Goal: Information Seeking & Learning: Learn about a topic

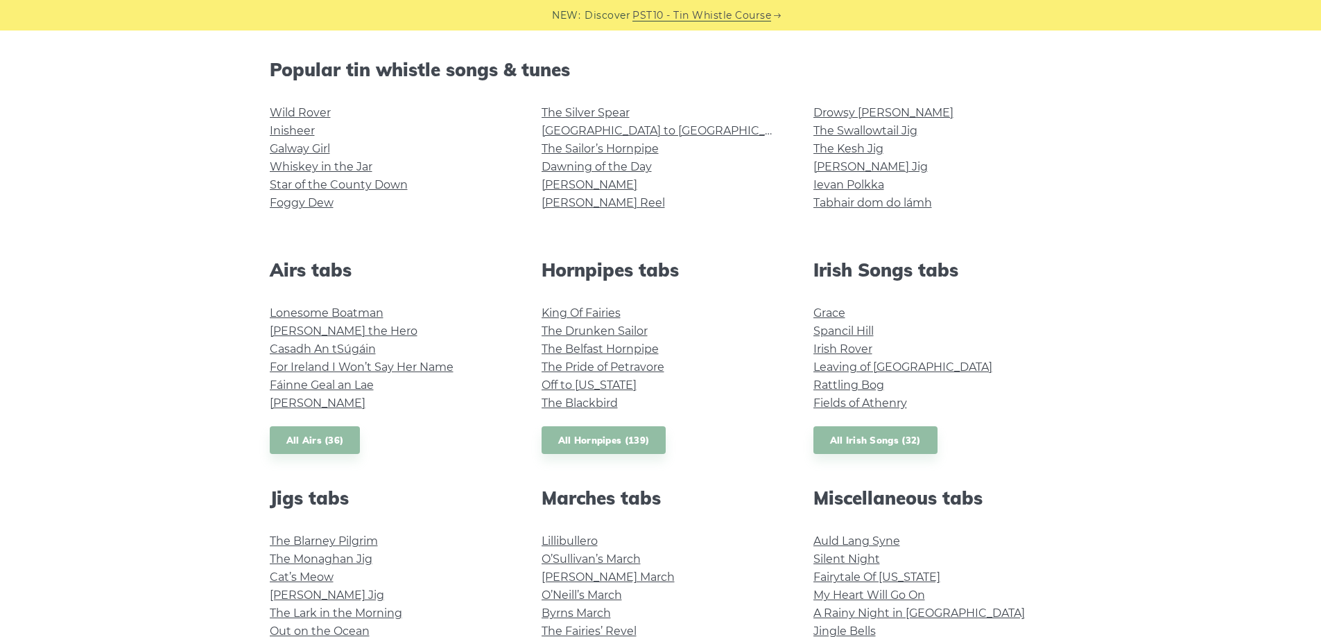
scroll to position [208, 0]
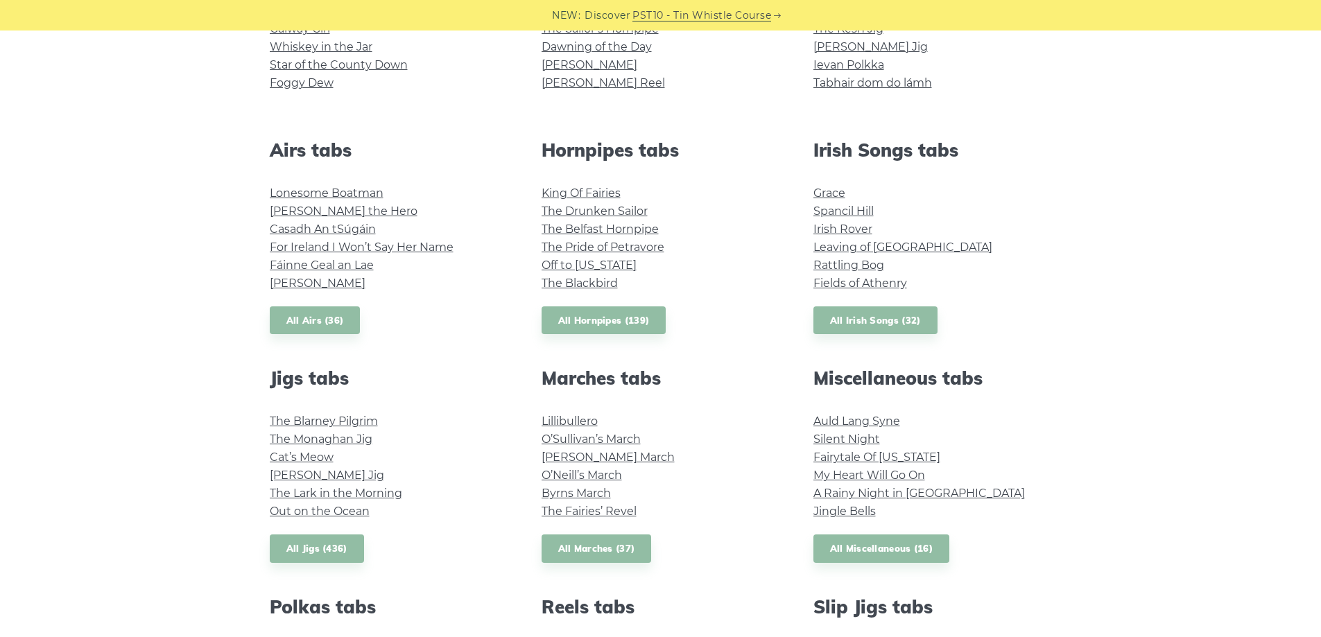
scroll to position [485, 0]
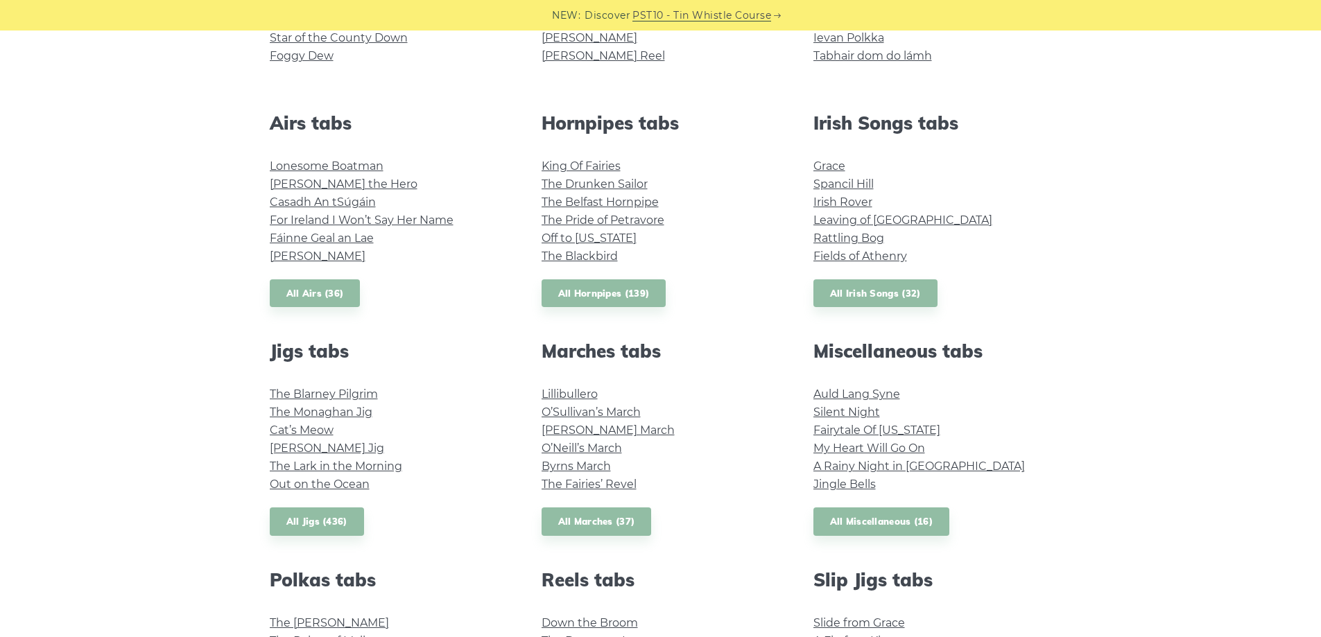
click at [1088, 279] on div "Popular tin whistle songs & tunes Wild Rover Inisheer Galway Girl Whiskey in th…" at bounding box center [660, 469] width 1321 height 1114
click at [1062, 216] on div "Irish Songs tabs Grace Spancil Hill Irish Rover Leaving of Liverpool Rattling B…" at bounding box center [933, 210] width 272 height 196
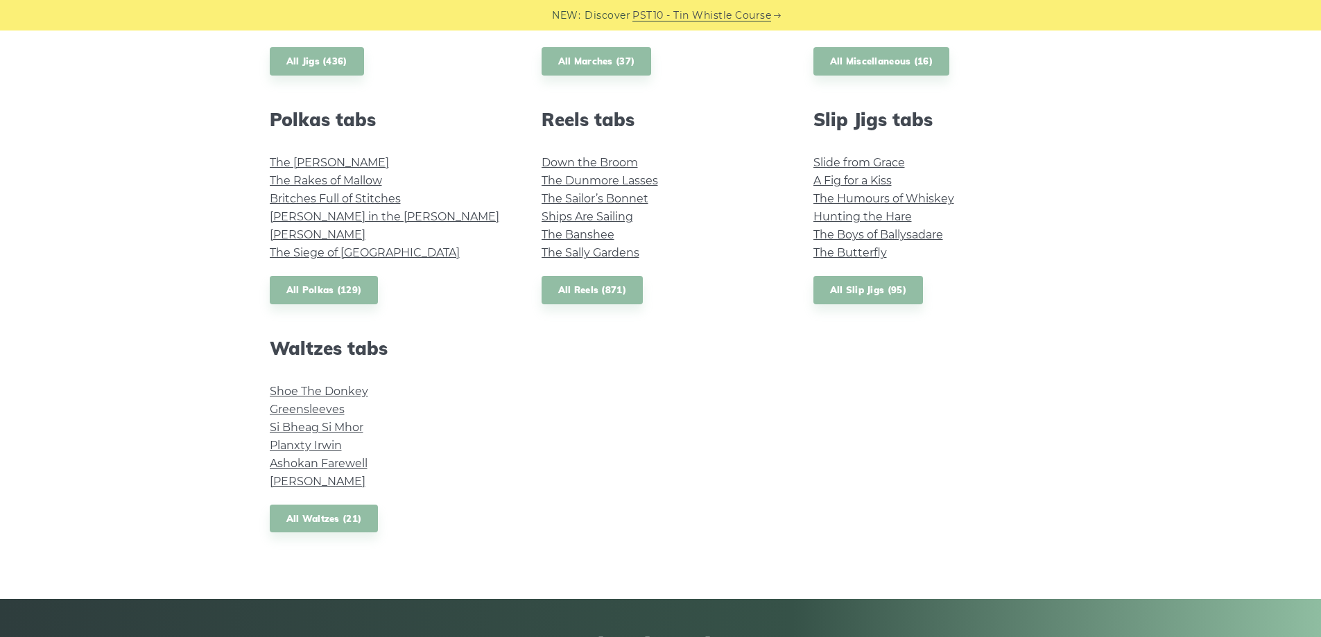
scroll to position [971, 0]
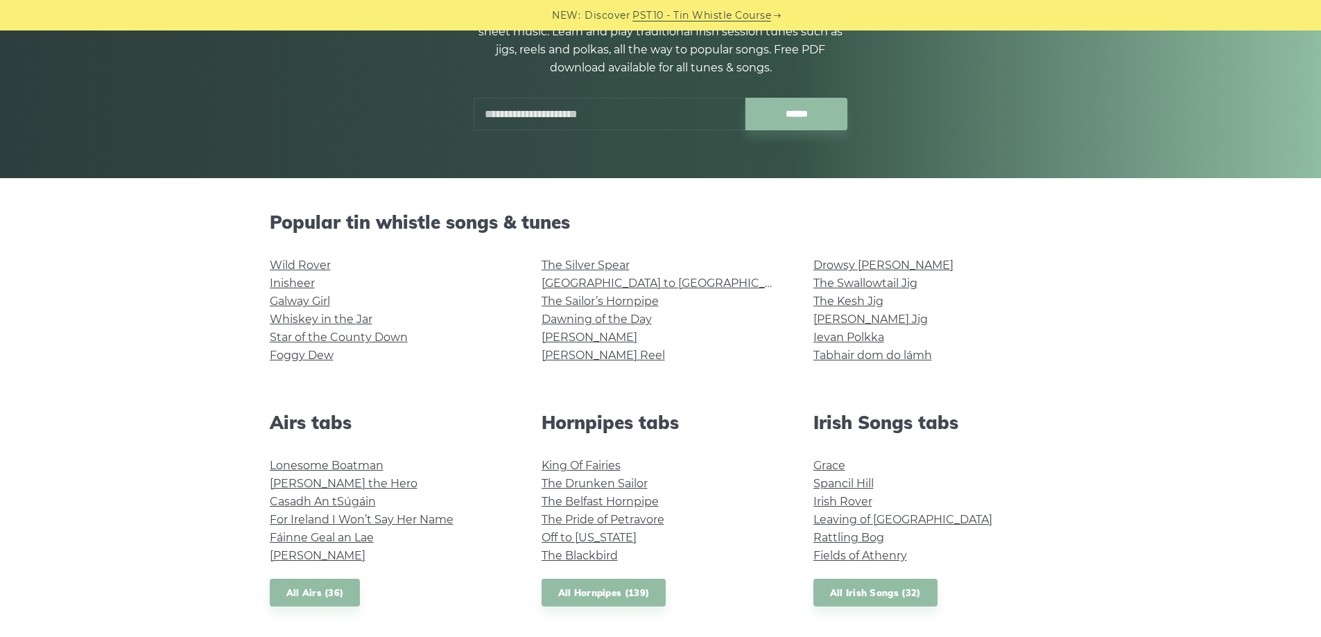
scroll to position [0, 0]
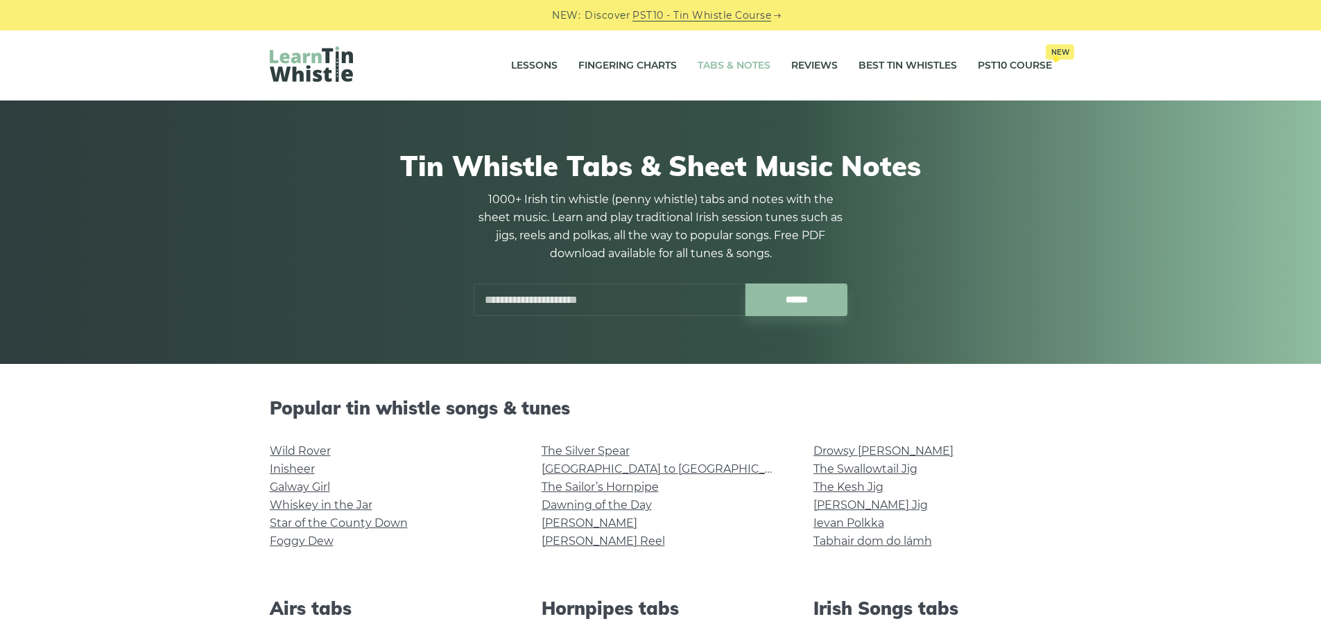
click at [672, 300] on input "text" at bounding box center [610, 300] width 272 height 33
type input "**********"
click at [745, 284] on input "******" at bounding box center [796, 300] width 102 height 33
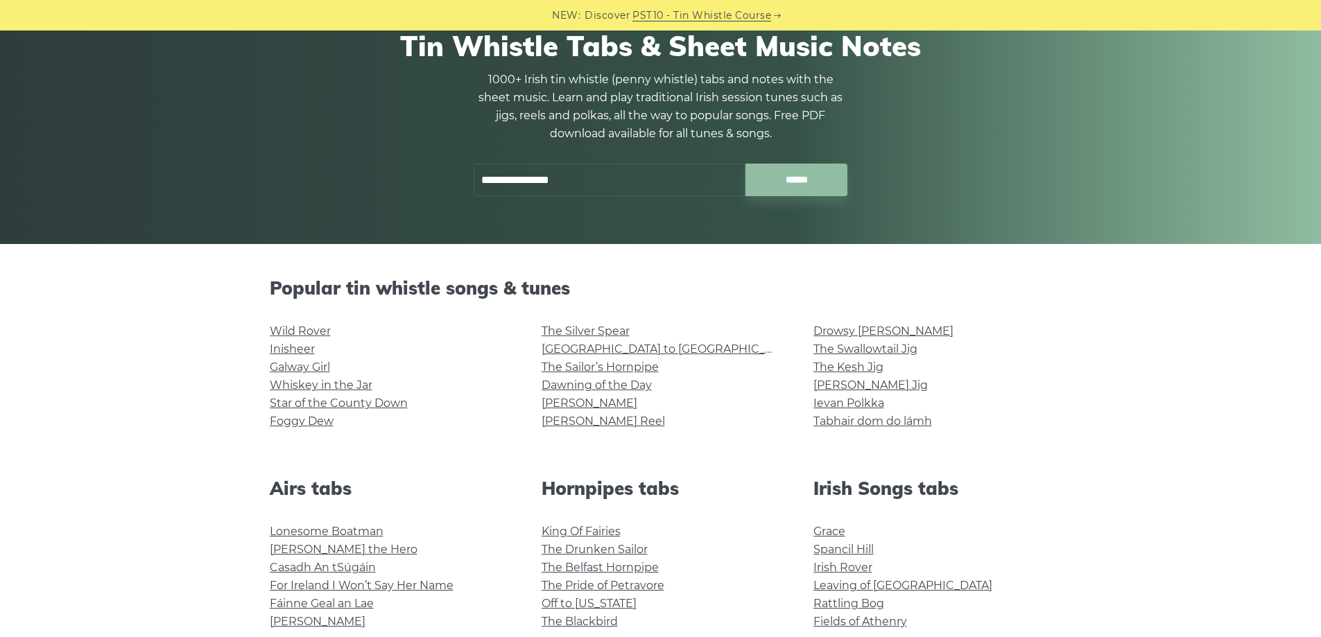
scroll to position [208, 0]
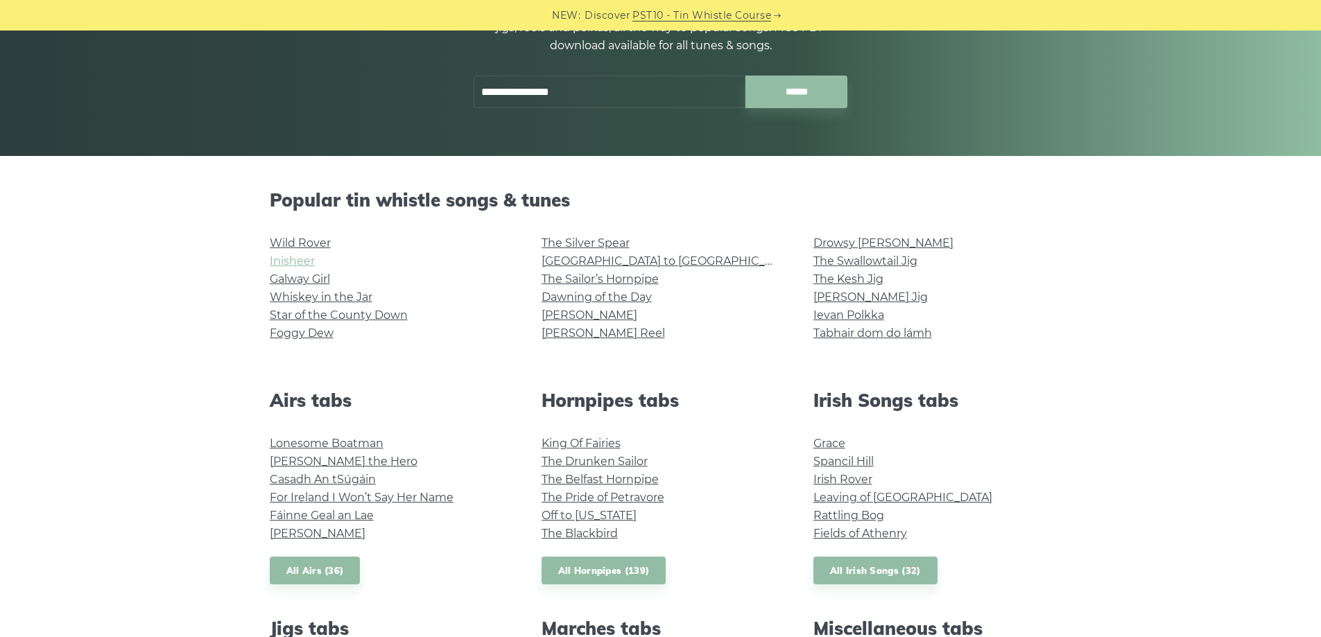
click at [297, 260] on link "Inisheer" at bounding box center [292, 260] width 45 height 13
click at [1059, 299] on div "Drowsy Maggie The Swallowtail Jig The Kesh Jig Morrison’s Jig Ievan Polkka Tabh…" at bounding box center [933, 295] width 272 height 122
click at [1003, 288] on li "[PERSON_NAME] Jig" at bounding box center [932, 297] width 238 height 18
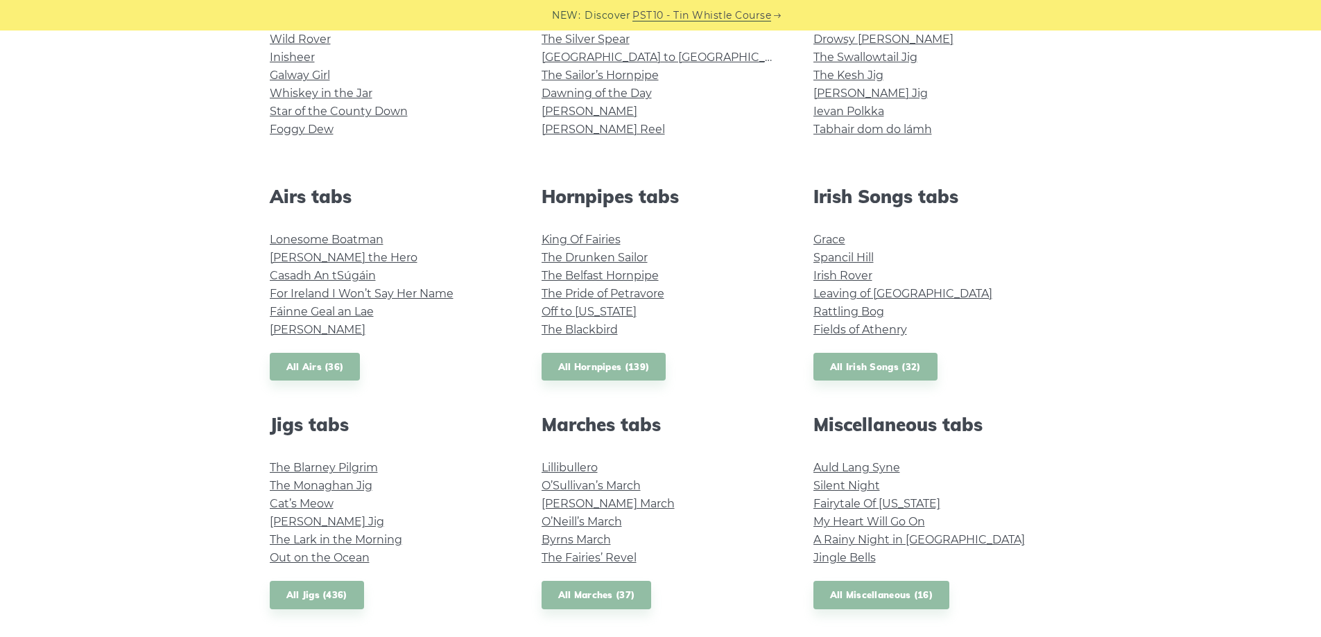
scroll to position [416, 0]
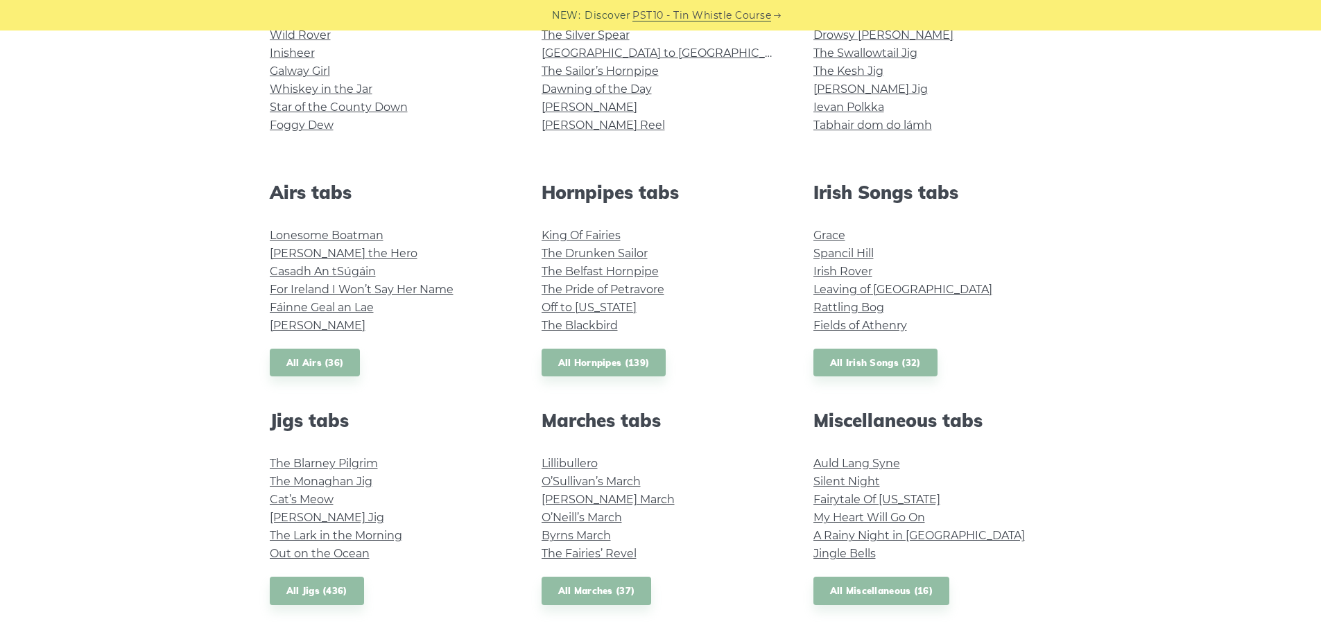
click at [1197, 340] on div "Popular tin whistle songs & tunes Wild Rover Inisheer Galway Girl Whiskey in th…" at bounding box center [660, 538] width 1321 height 1114
click at [1200, 340] on div "Popular tin whistle songs & tunes Wild Rover Inisheer Galway Girl Whiskey in th…" at bounding box center [660, 538] width 1321 height 1114
click at [878, 356] on link "All Irish Songs (32)" at bounding box center [875, 363] width 124 height 28
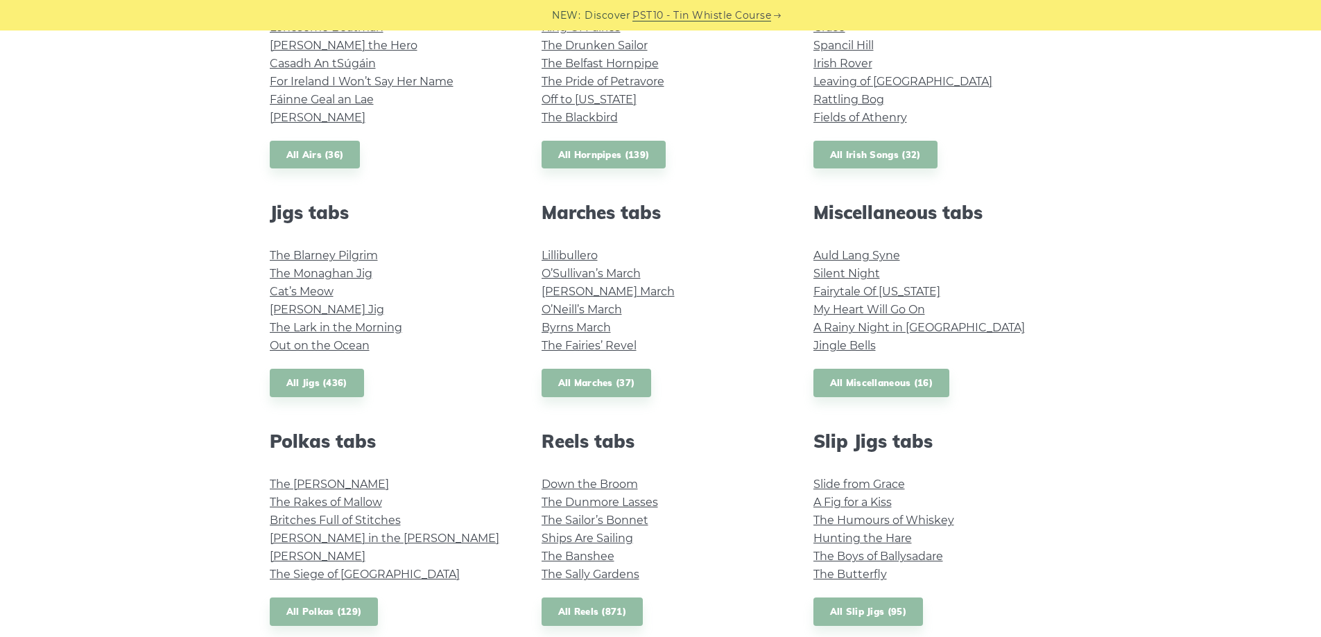
click at [1014, 397] on div "Miscellaneous tabs Auld Lang Syne Silent Night Fairytale Of New York My Heart W…" at bounding box center [933, 300] width 272 height 196
click at [892, 385] on link "All Miscellaneous (16)" at bounding box center [881, 383] width 137 height 28
click at [858, 394] on link "All Miscellaneous (16)" at bounding box center [881, 383] width 137 height 28
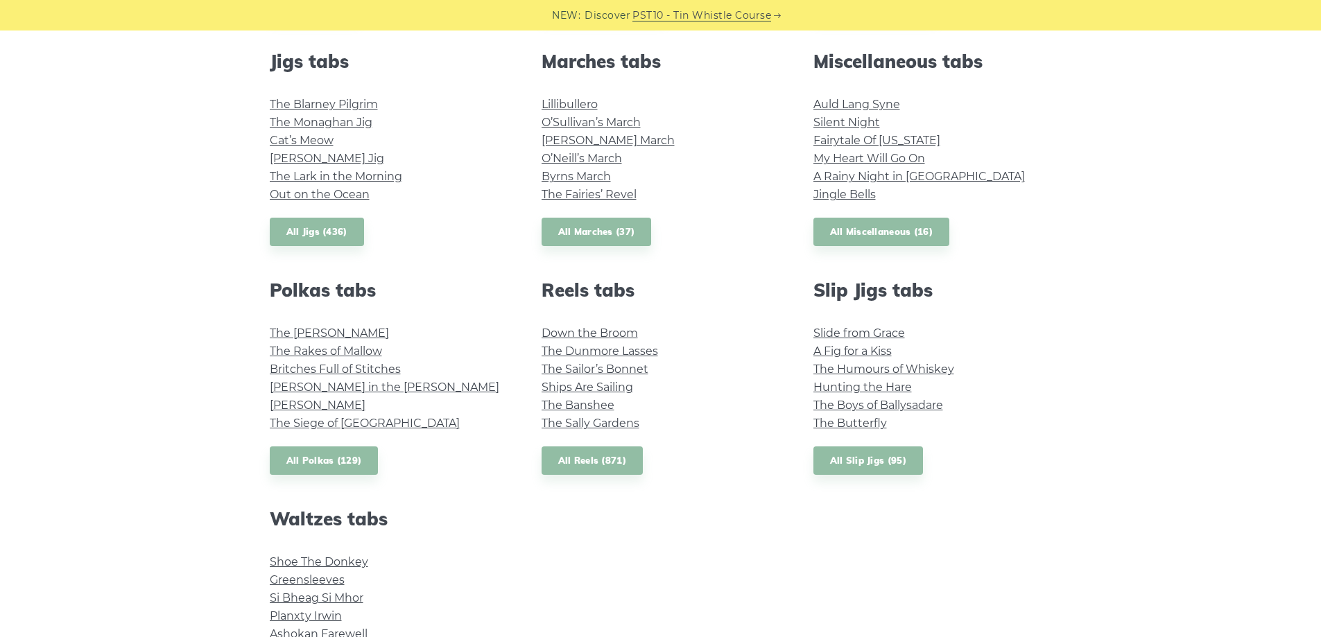
scroll to position [832, 0]
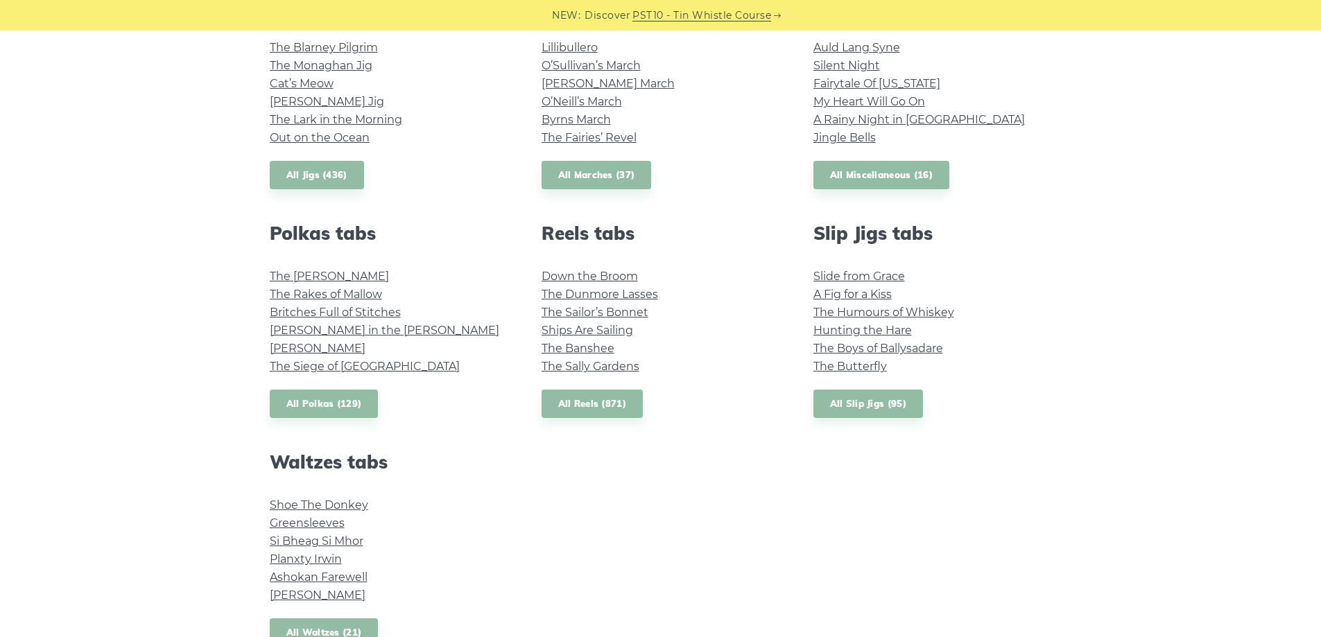
click at [1042, 364] on li "The Butterfly" at bounding box center [932, 367] width 238 height 18
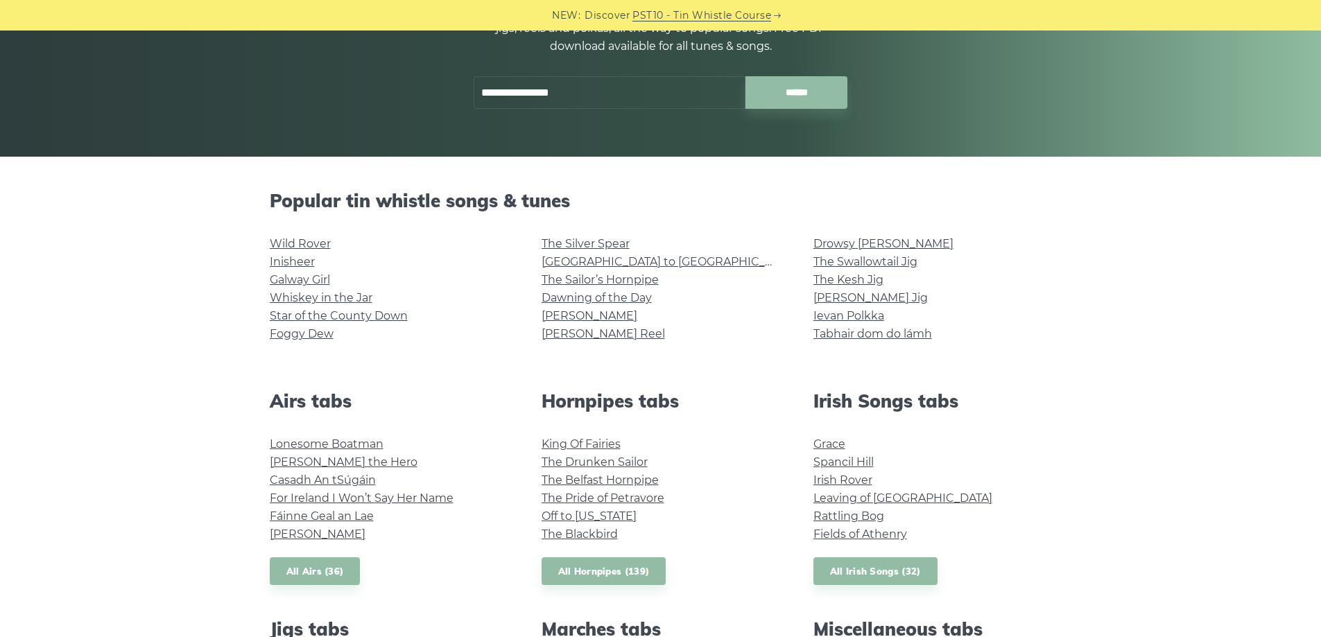
scroll to position [208, 0]
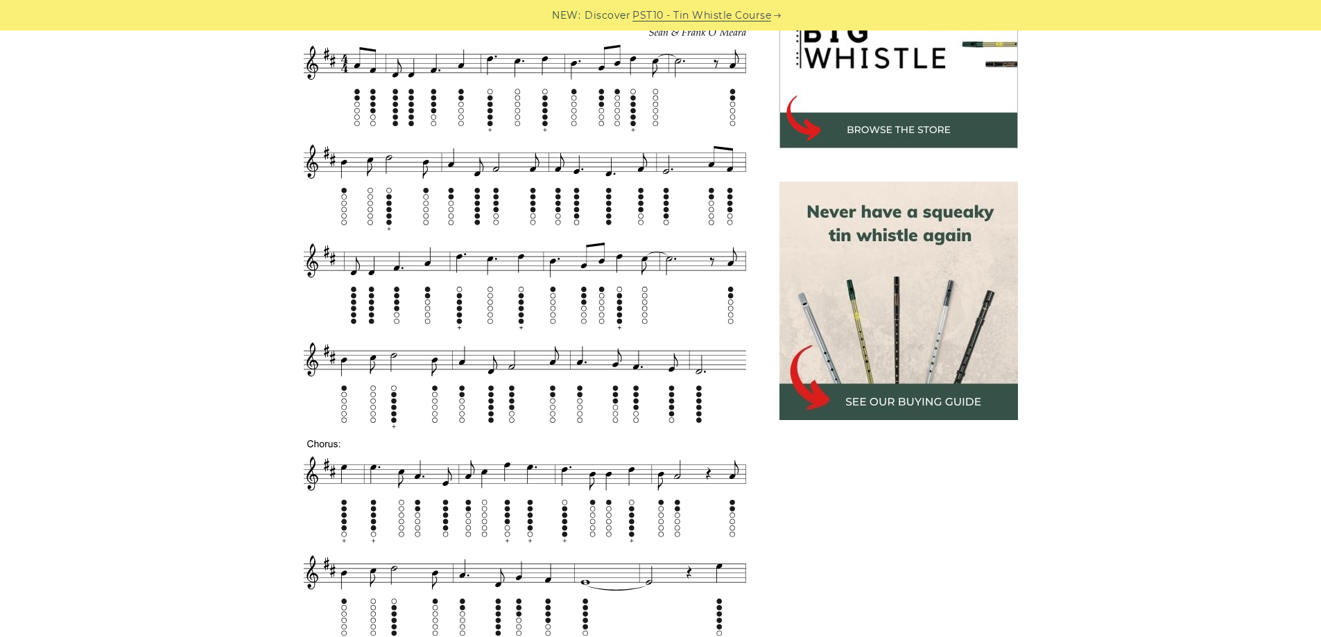
scroll to position [485, 0]
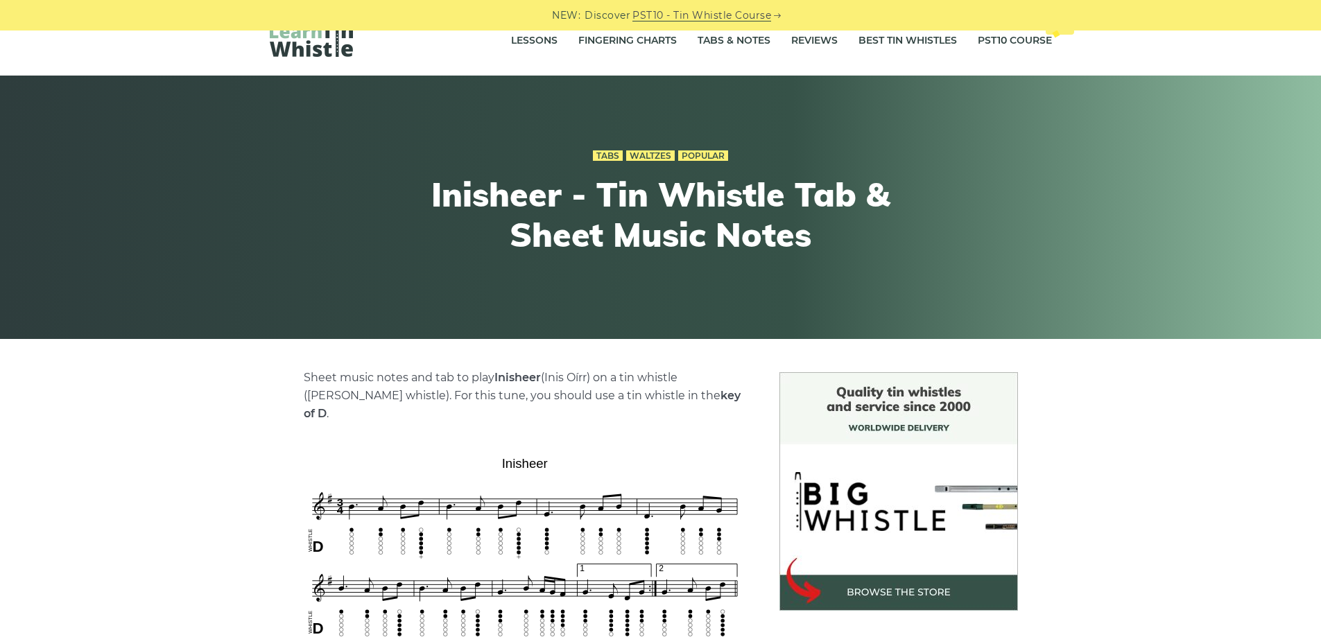
scroll to position [347, 0]
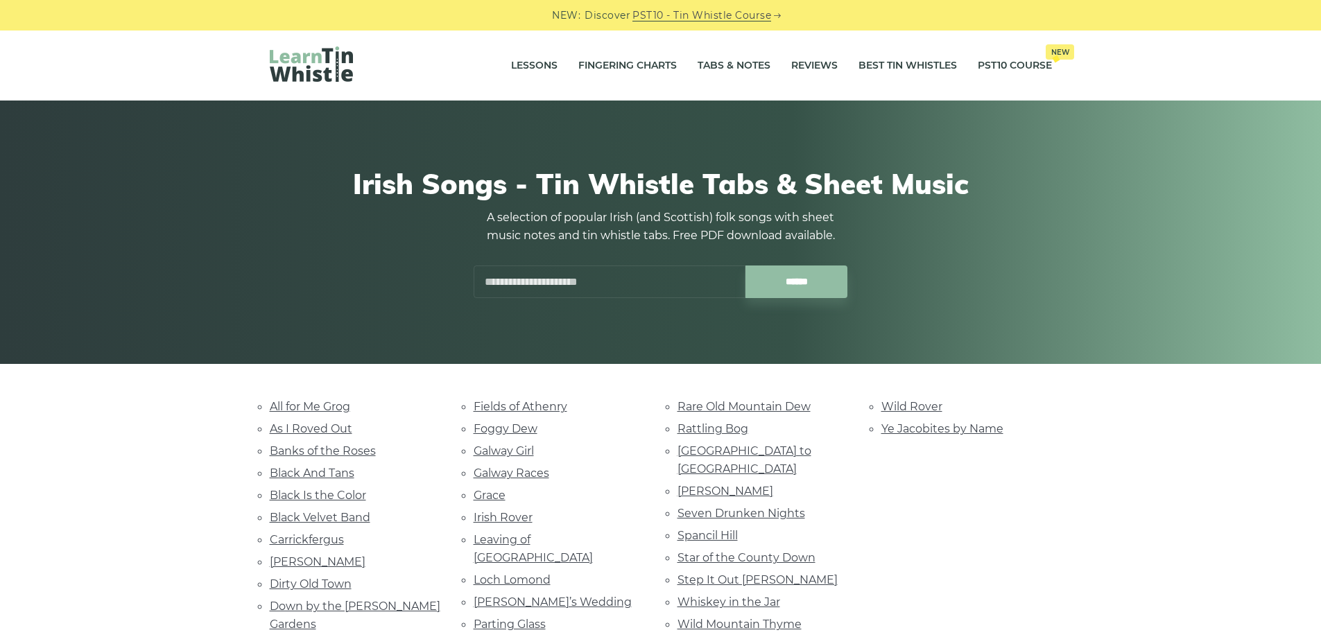
scroll to position [208, 0]
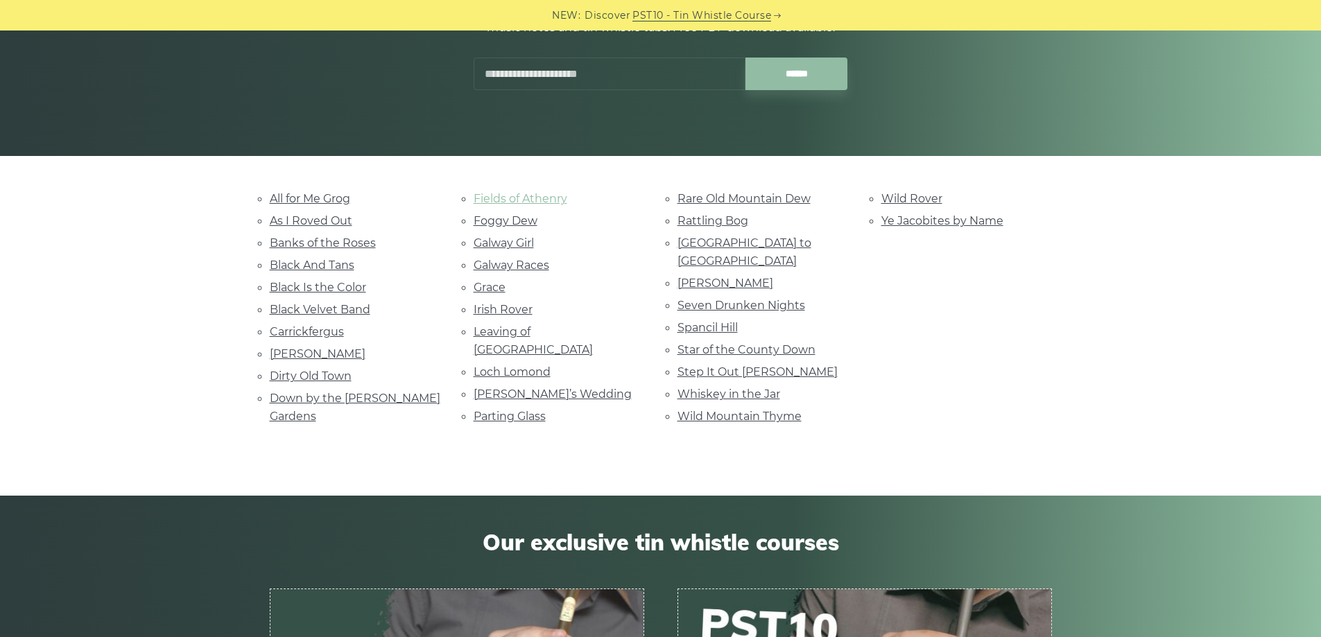
click at [551, 192] on link "Fields of Athenry" at bounding box center [521, 198] width 94 height 13
click at [991, 319] on div "Wild Rover Ye Jacobites by Name" at bounding box center [967, 309] width 204 height 240
click at [883, 331] on div "Wild Rover Ye Jacobites by Name" at bounding box center [967, 309] width 204 height 240
click at [722, 365] on link "Step It Out [PERSON_NAME]" at bounding box center [757, 371] width 160 height 13
click at [1078, 406] on div "All for Me Grog As I Roved Out Banks of the Roses Black And Tans Black Is the C…" at bounding box center [660, 325] width 849 height 273
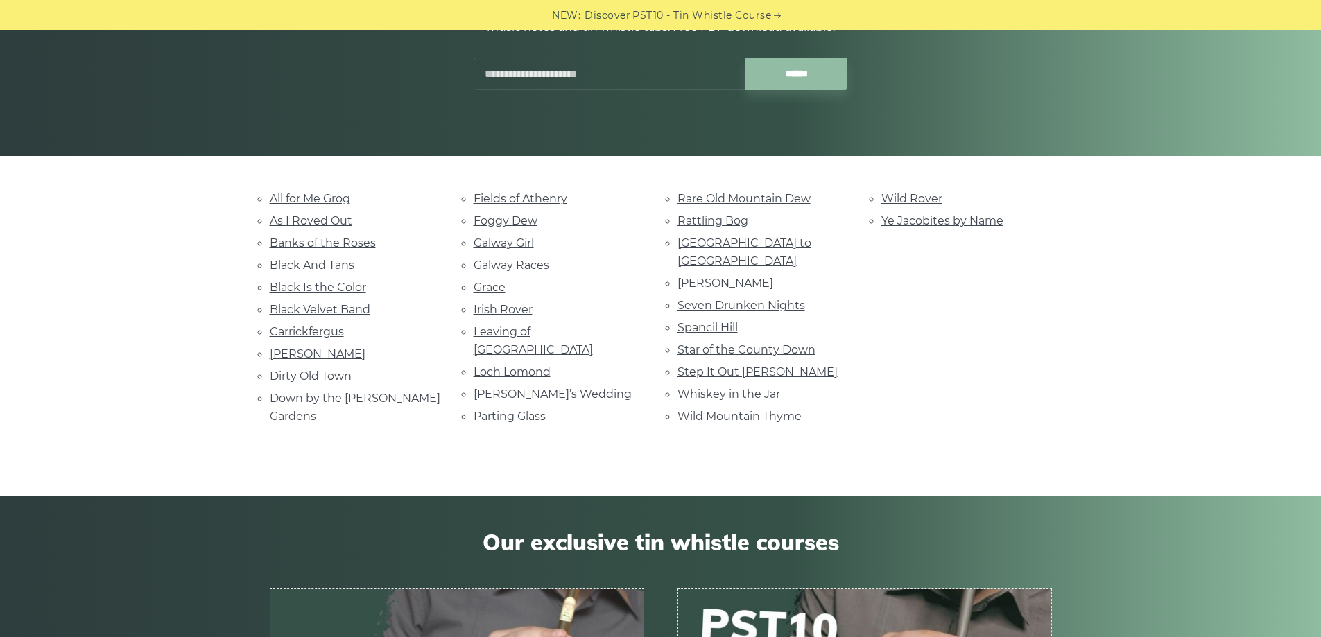
click at [858, 350] on div "Rare Old Mountain Dew Rattling Bog Rocky Road to Dublin Roddy Mc Corley Seven D…" at bounding box center [763, 309] width 204 height 240
click at [754, 410] on link "Wild Mountain Thyme" at bounding box center [739, 416] width 124 height 13
click at [937, 392] on div "Wild Rover Ye Jacobites by Name" at bounding box center [967, 309] width 204 height 240
click at [519, 191] on li "Fields of Athenry" at bounding box center [559, 198] width 171 height 19
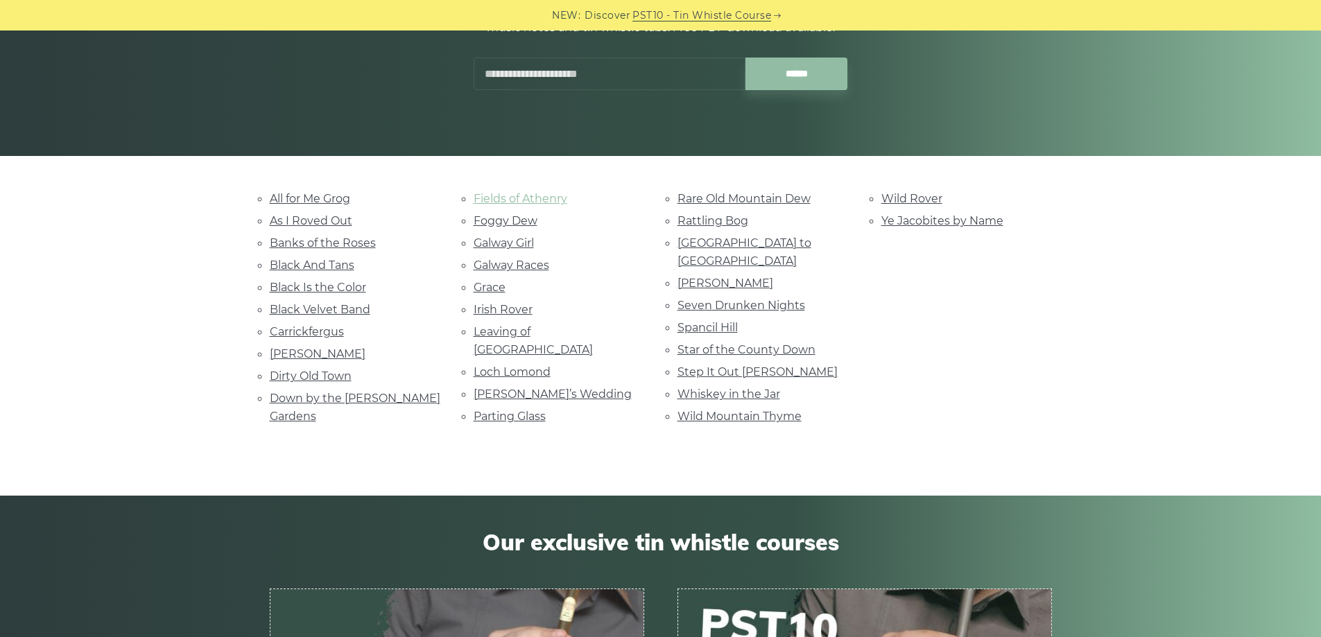
click at [515, 194] on link "Fields of Athenry" at bounding box center [521, 198] width 94 height 13
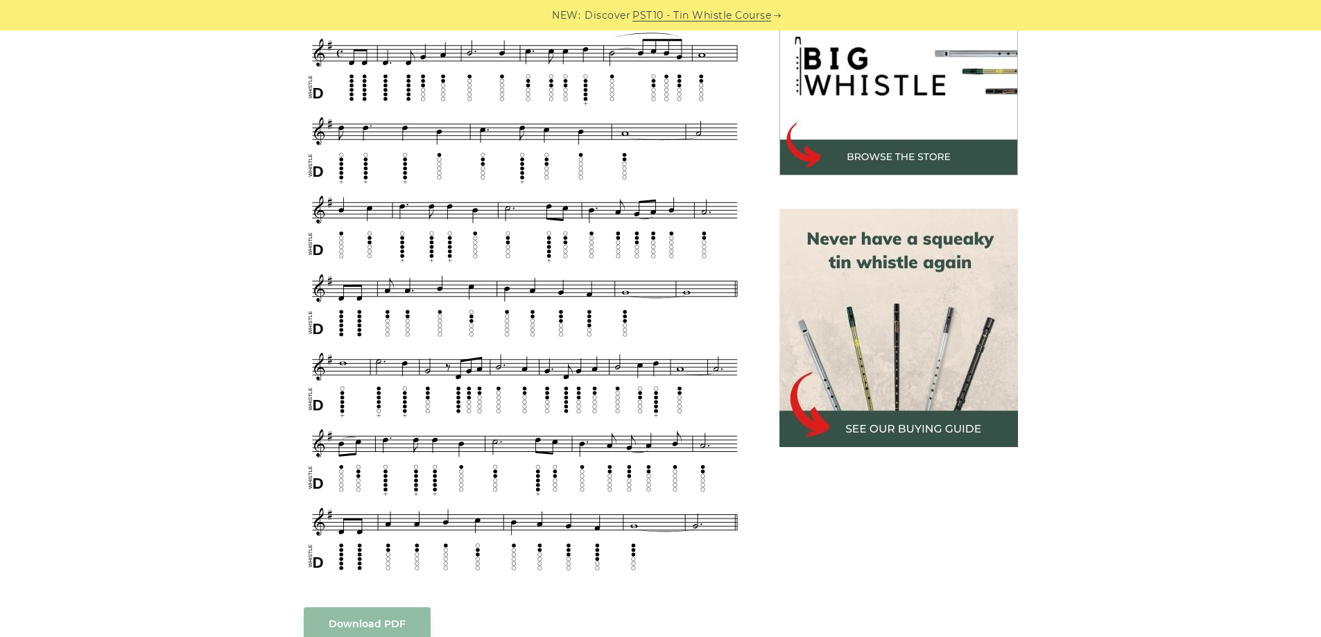
scroll to position [485, 0]
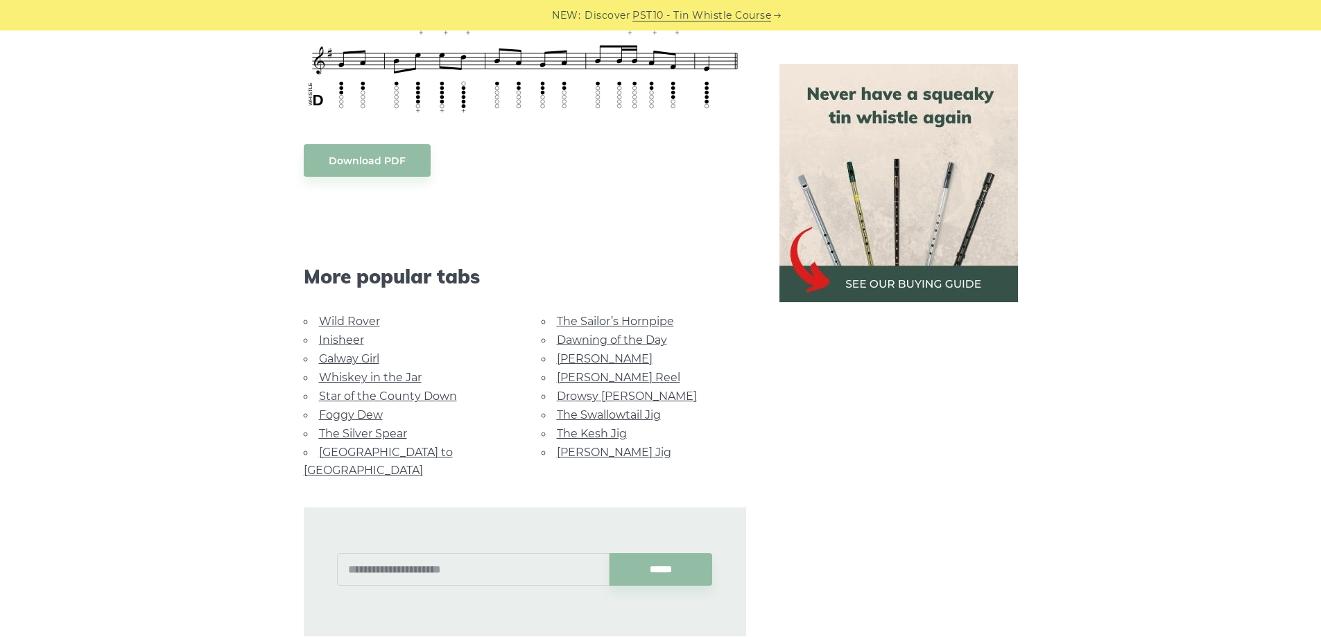
scroll to position [624, 0]
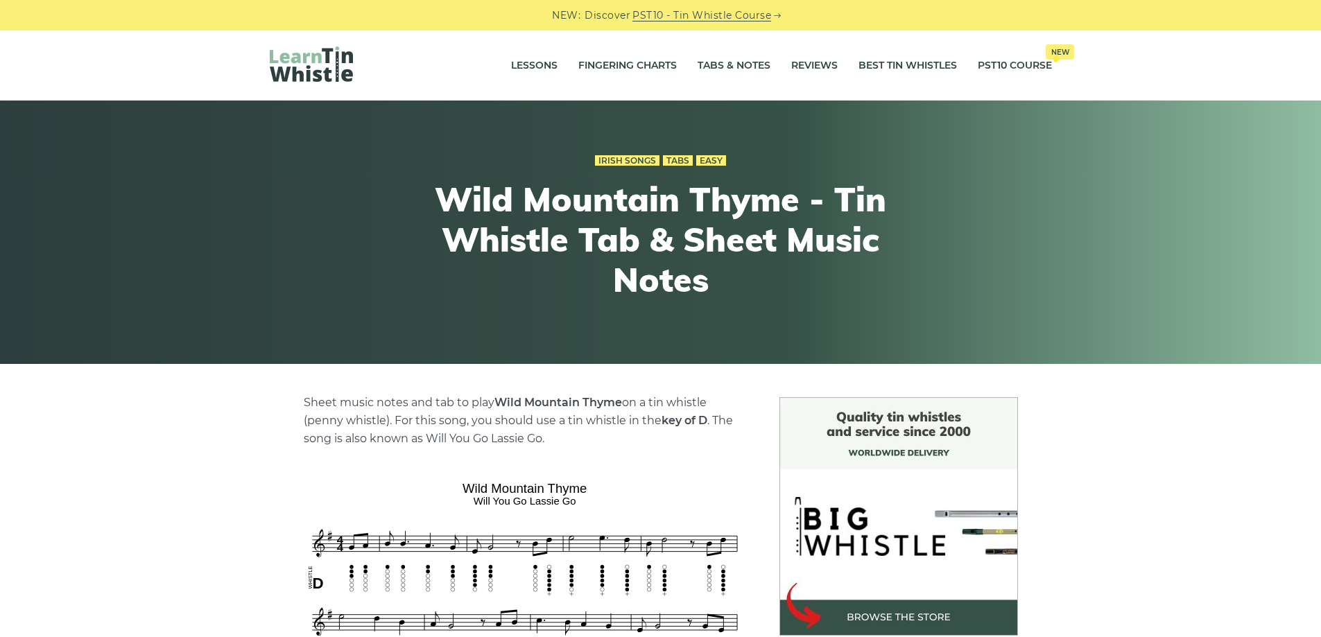
click at [428, 53] on div at bounding box center [400, 65] width 261 height 38
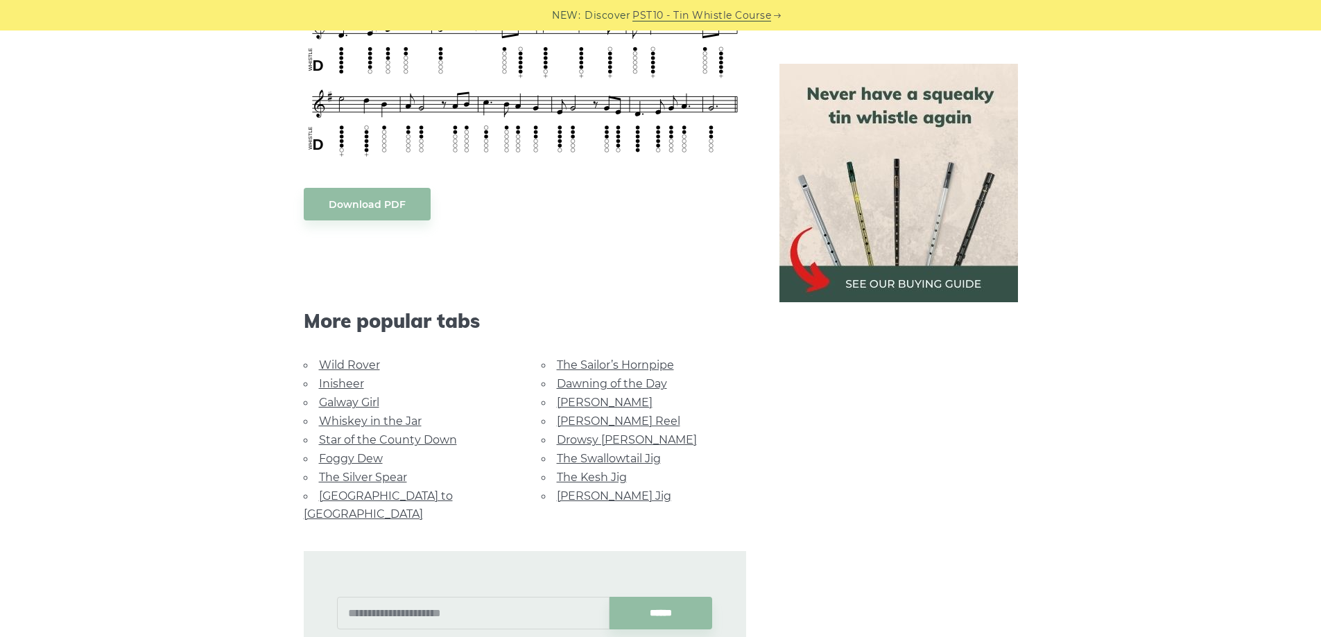
scroll to position [832, 0]
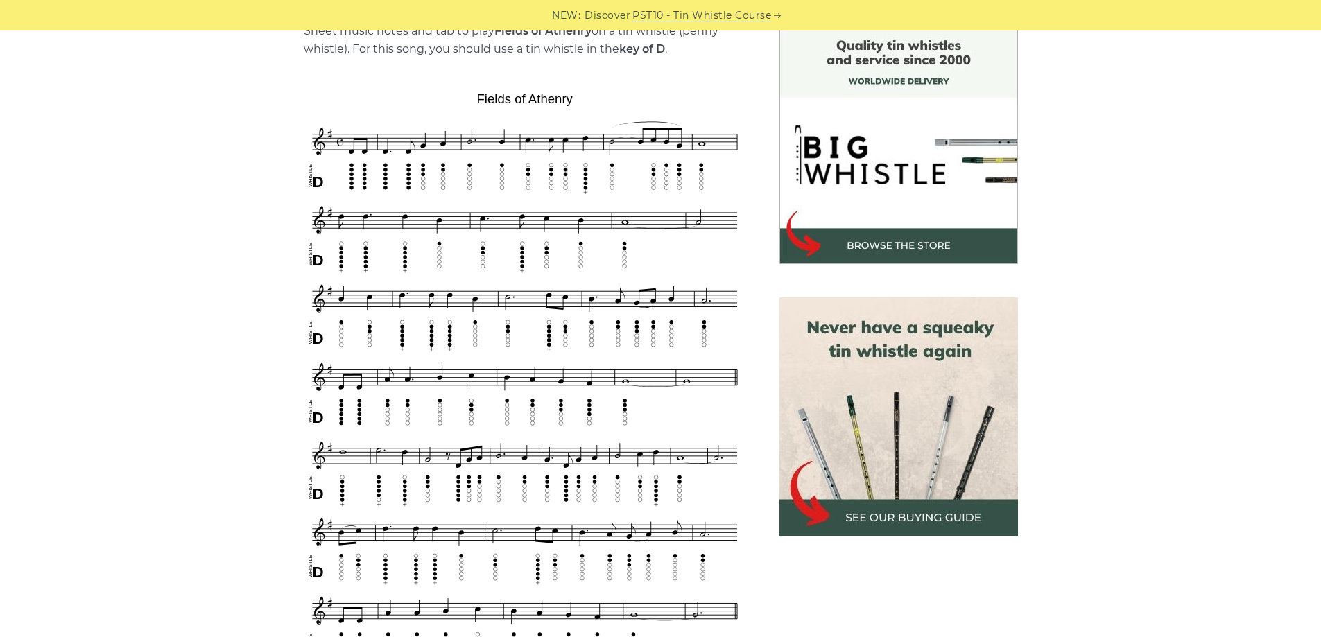
scroll to position [416, 0]
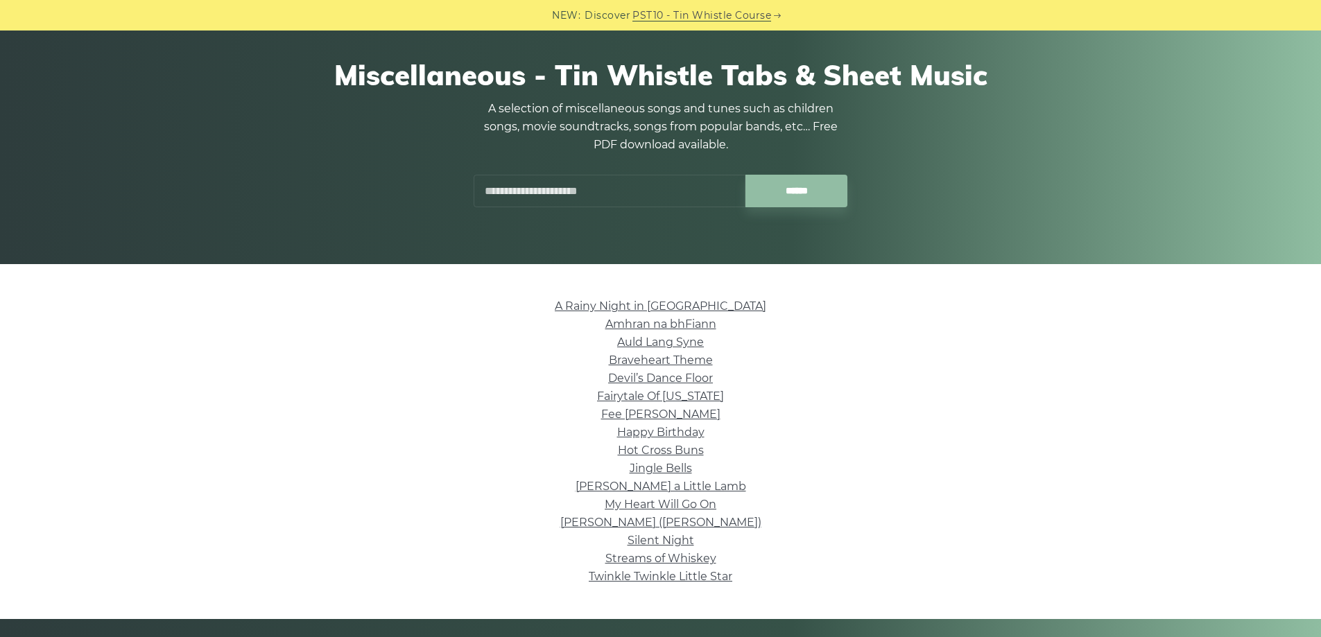
scroll to position [208, 0]
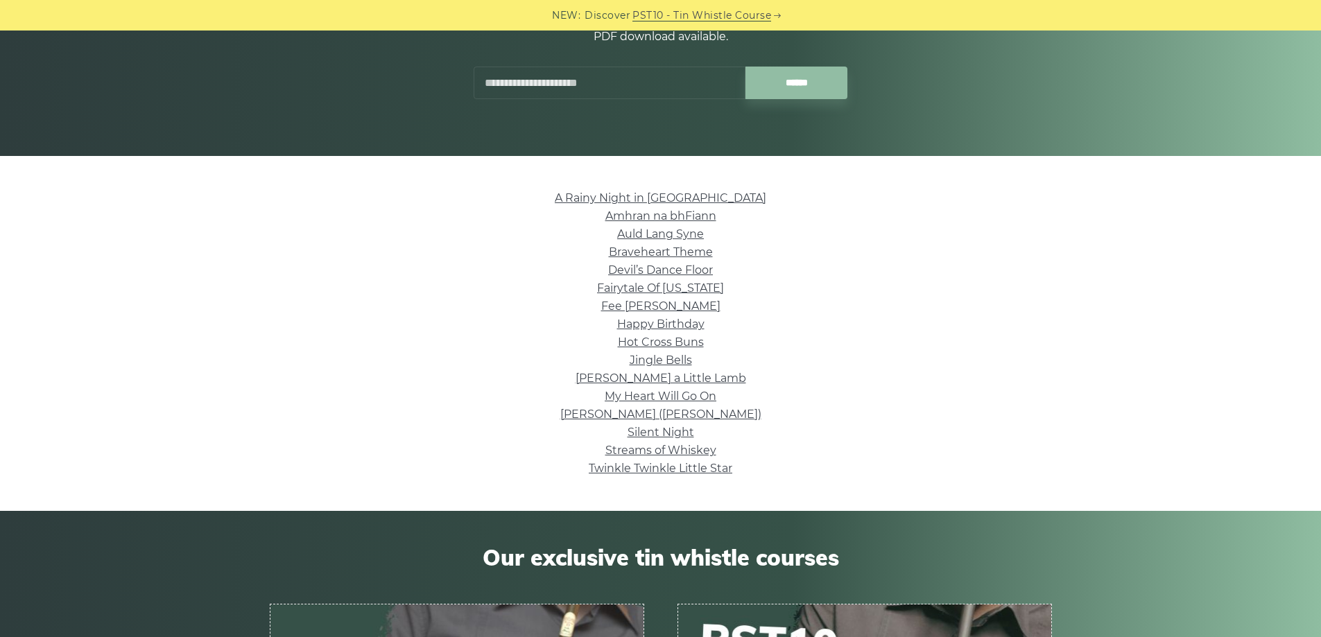
click at [211, 295] on div "A Rainy Night in [GEOGRAPHIC_DATA] Amhran na bhFiann Auld Lang Syne Braveheart …" at bounding box center [660, 333] width 1321 height 288
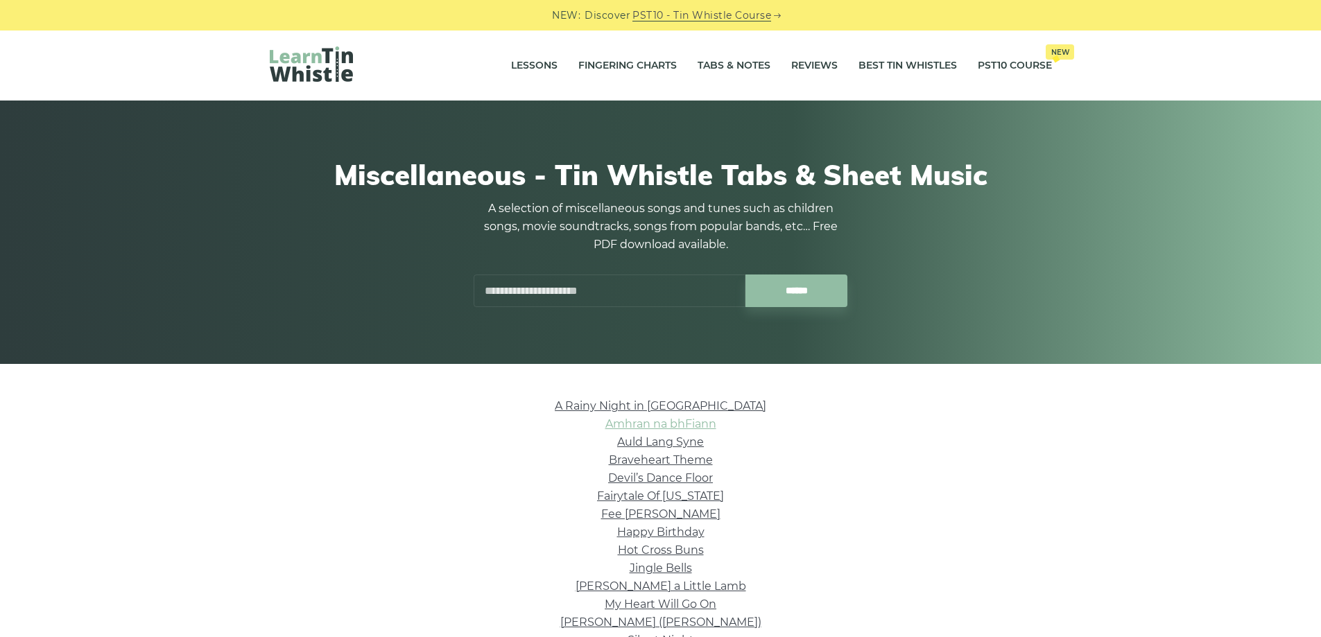
click at [655, 417] on link "Amhran na bhFiann" at bounding box center [660, 423] width 111 height 13
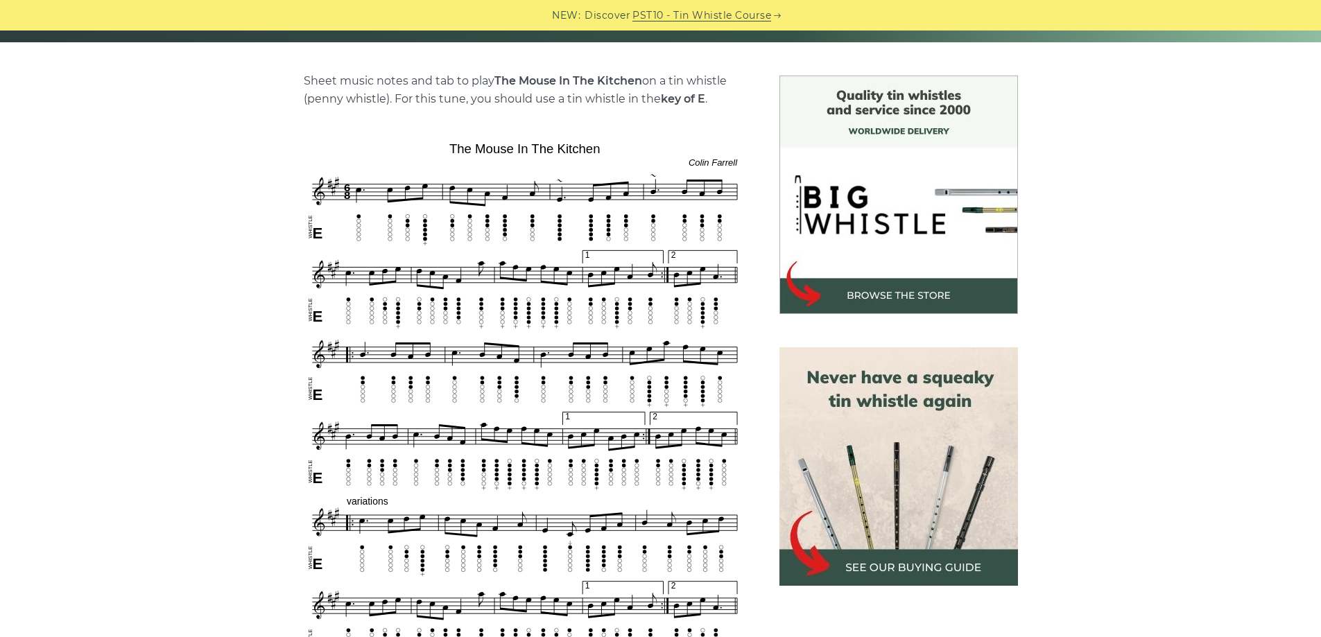
scroll to position [347, 0]
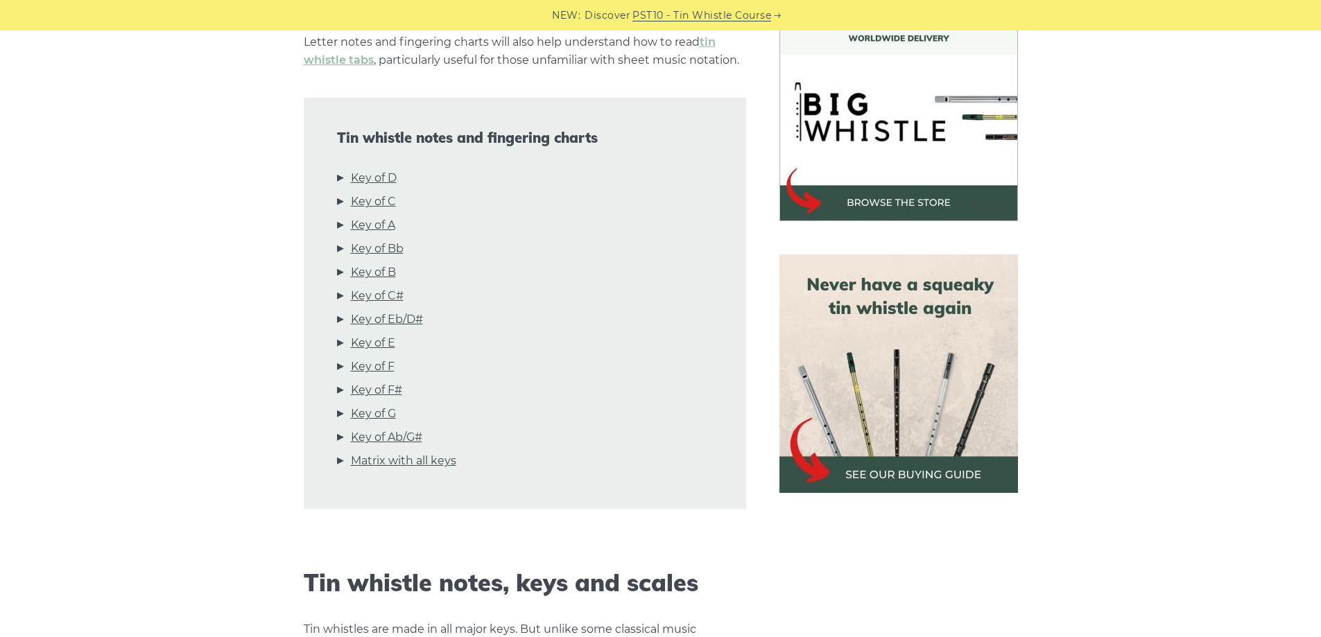
scroll to position [416, 0]
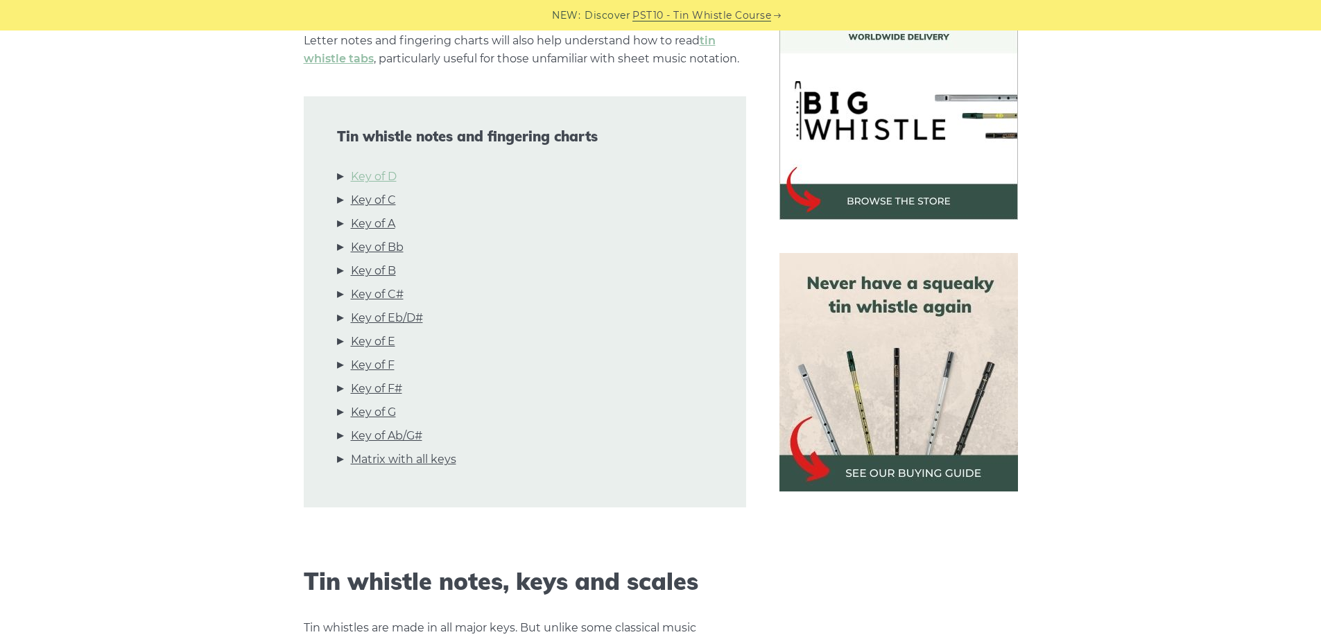
click at [387, 173] on link "Key of D" at bounding box center [374, 177] width 46 height 18
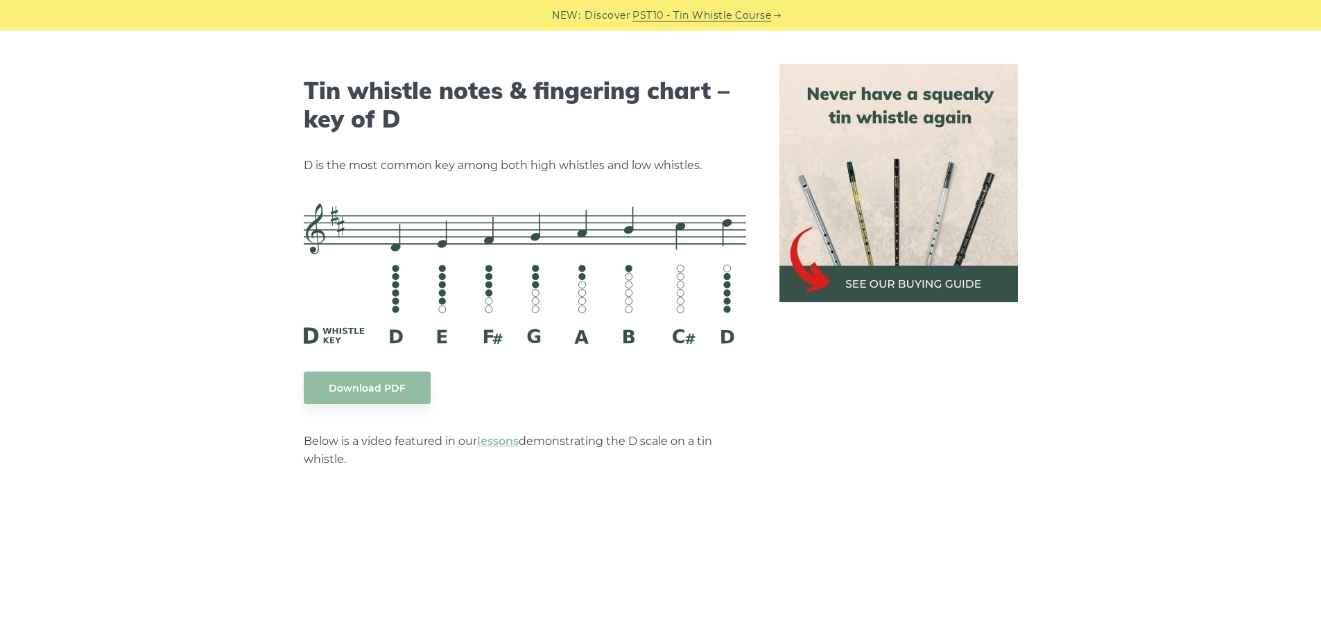
scroll to position [2160, 0]
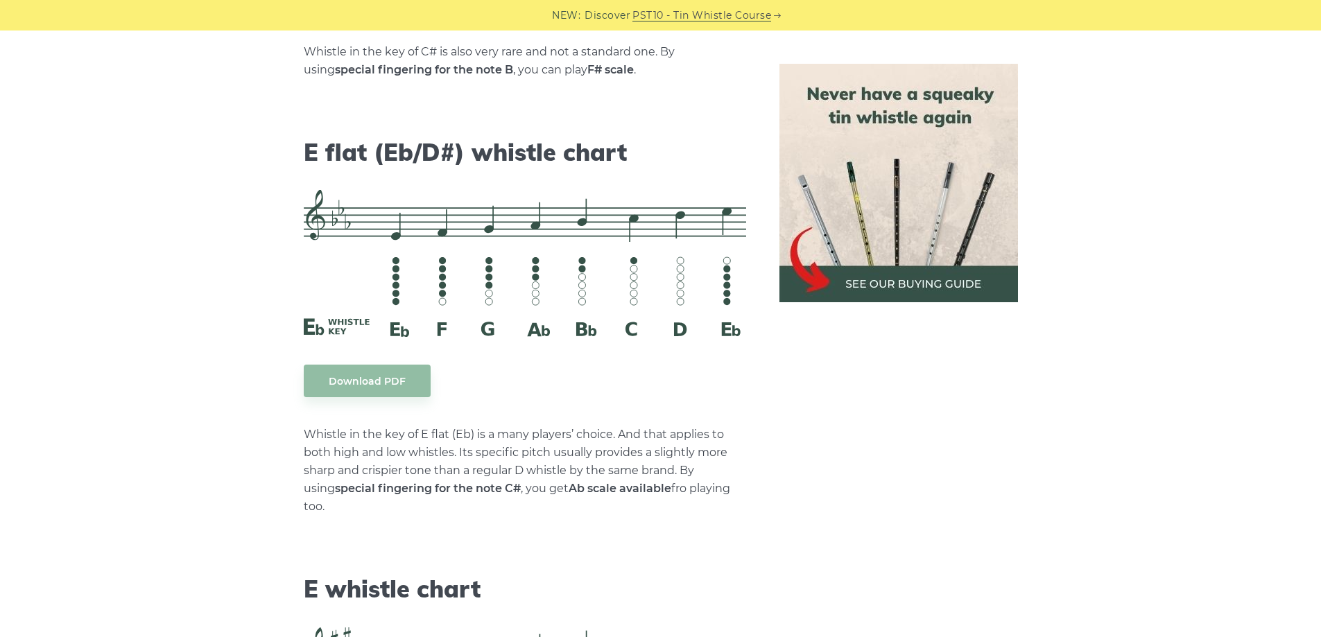
scroll to position [5419, 0]
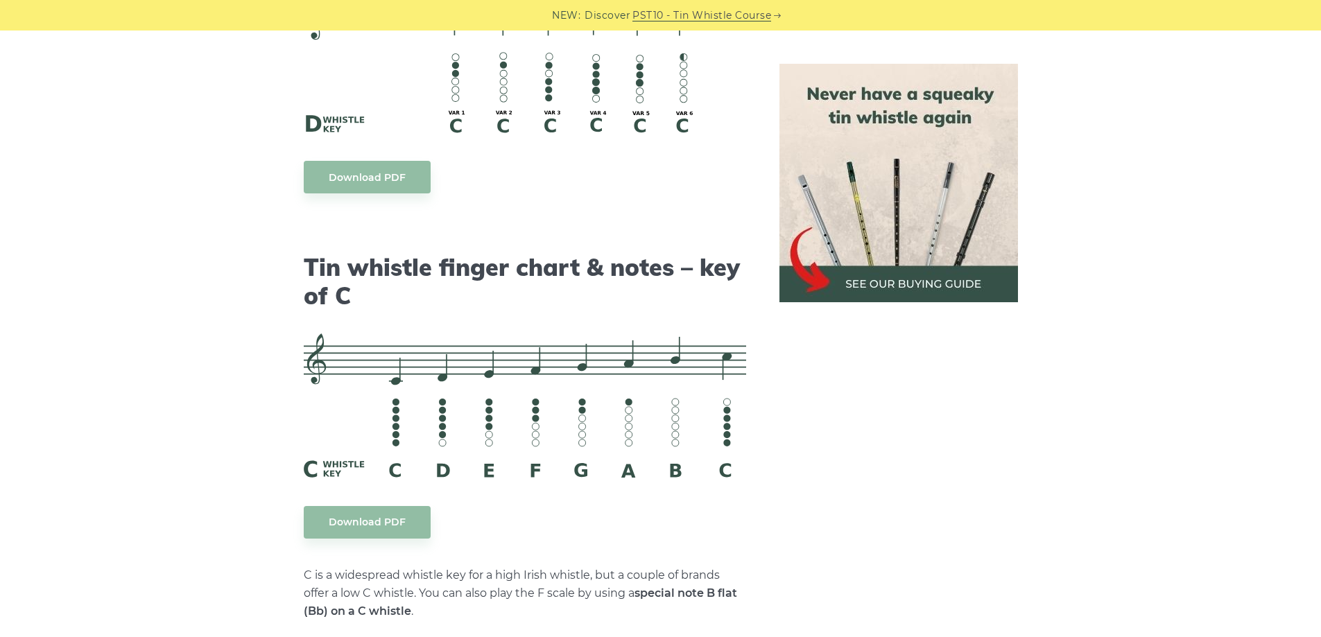
drag, startPoint x: 953, startPoint y: 500, endPoint x: 842, endPoint y: 259, distance: 265.3
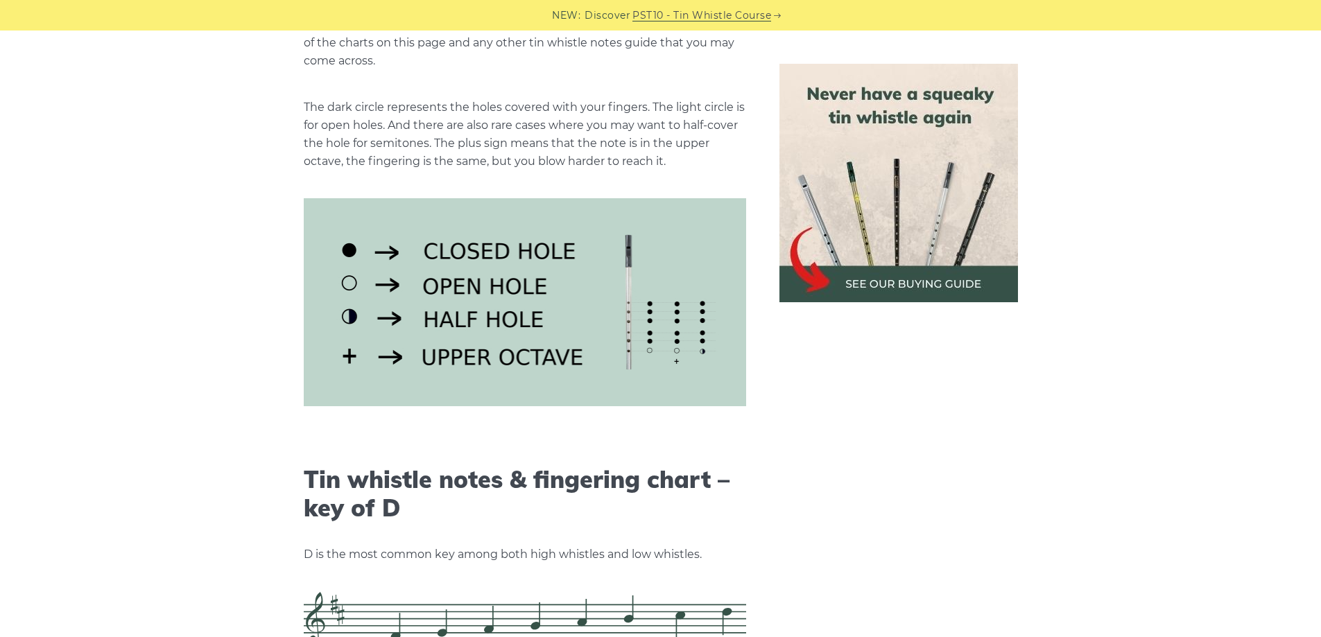
scroll to position [1743, 0]
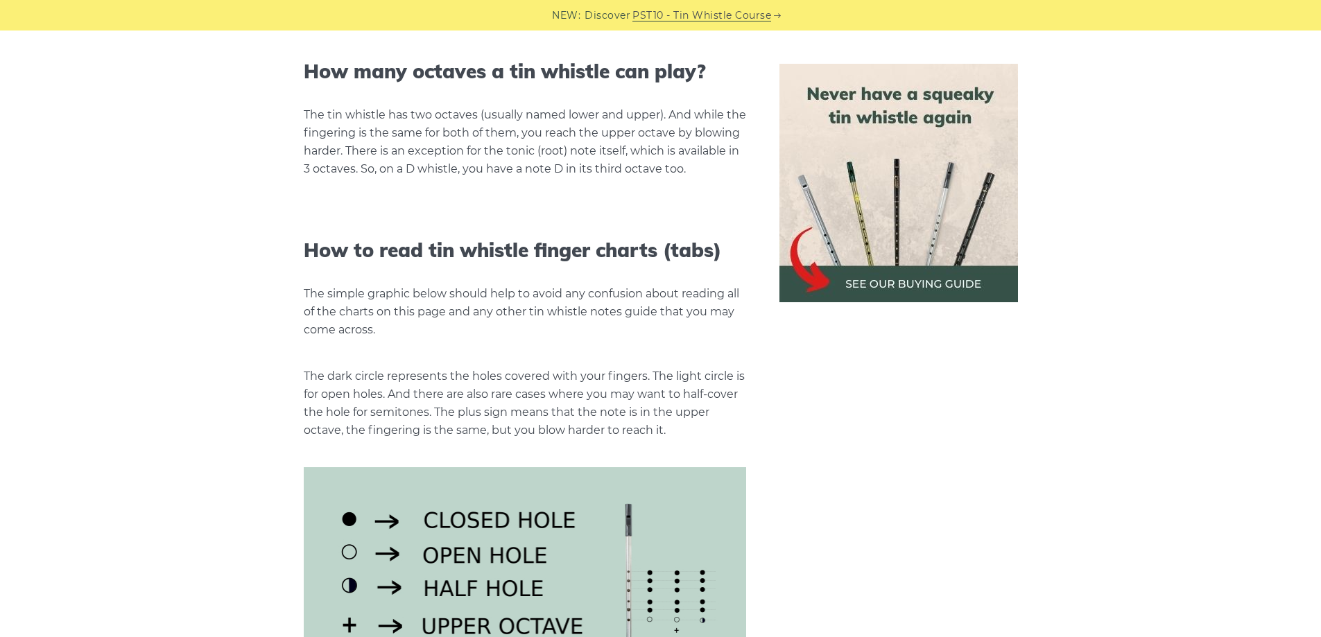
scroll to position [1466, 0]
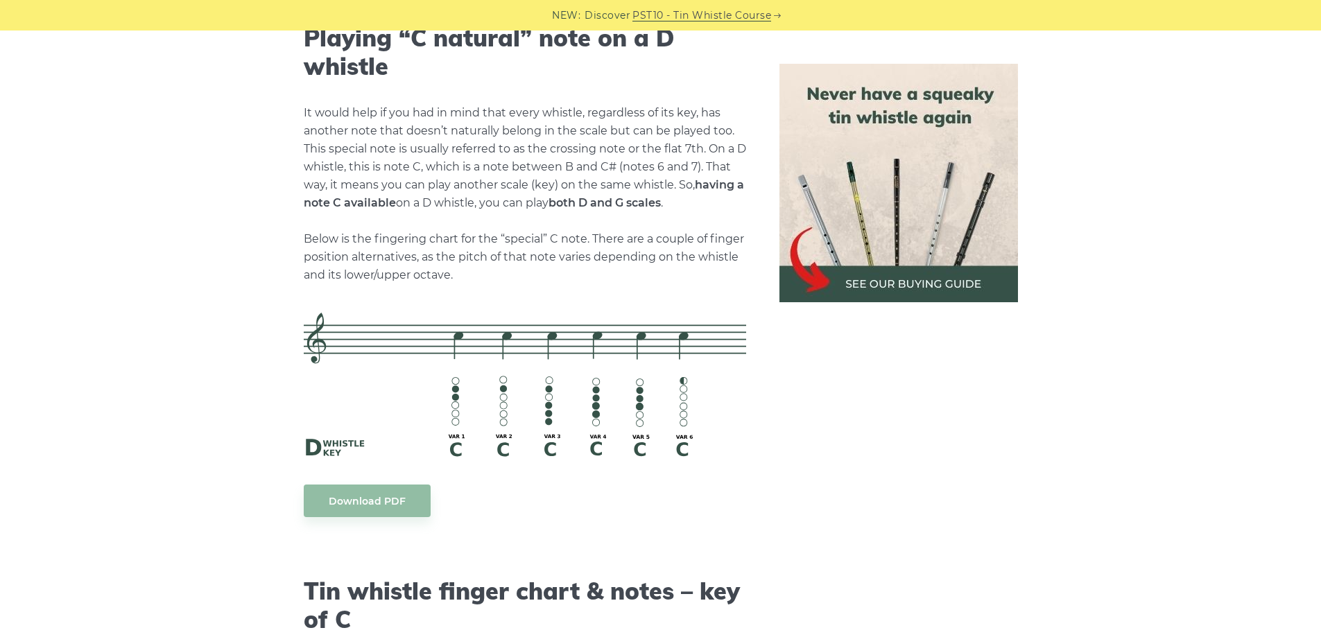
drag, startPoint x: 177, startPoint y: 295, endPoint x: 155, endPoint y: 480, distance: 186.4
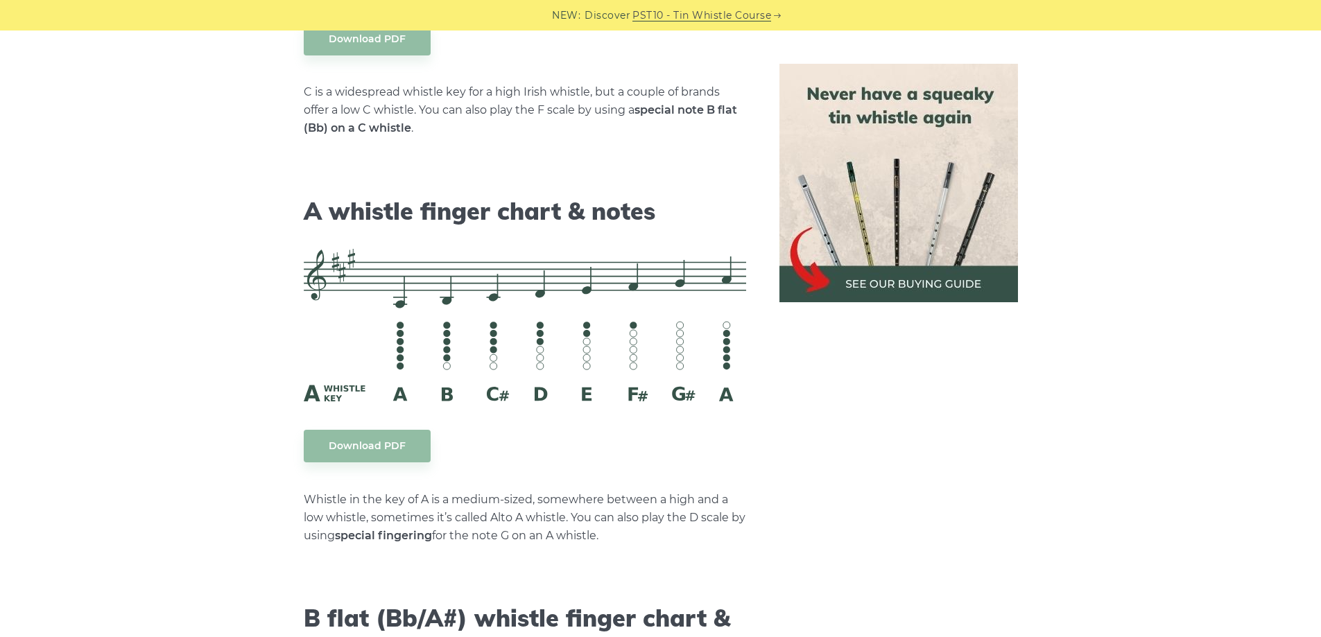
drag, startPoint x: 181, startPoint y: 295, endPoint x: 173, endPoint y: 494, distance: 199.1
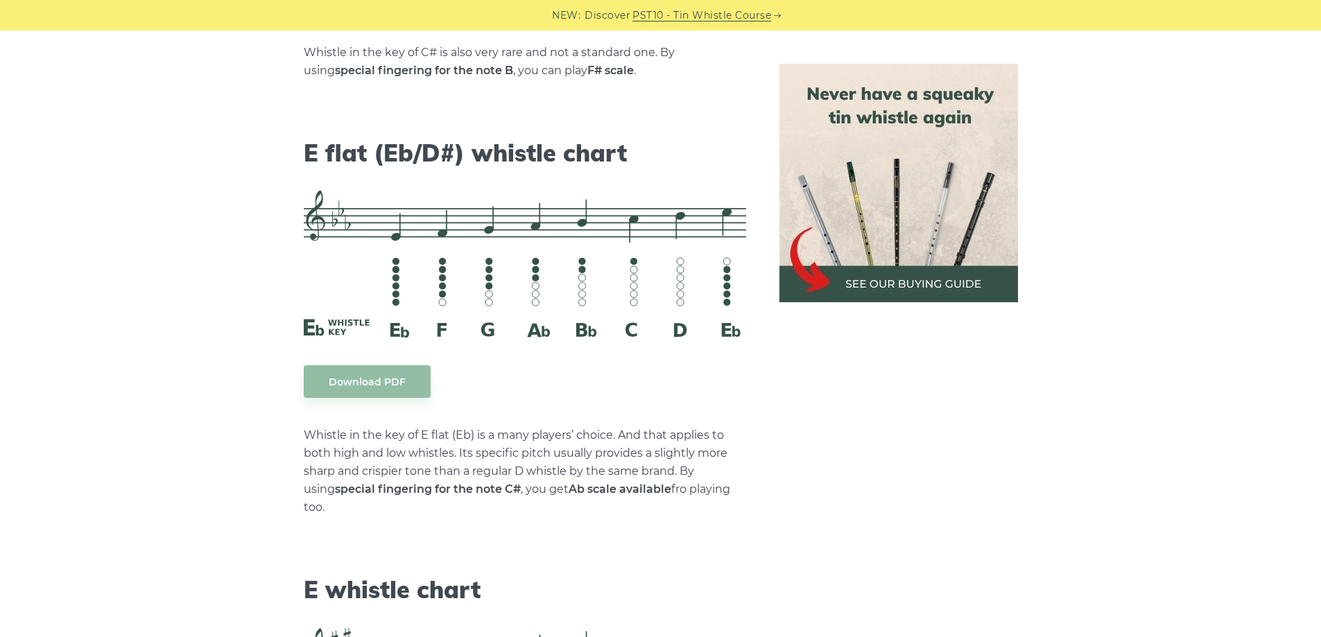
scroll to position [5412, 0]
